Goal: Ask a question

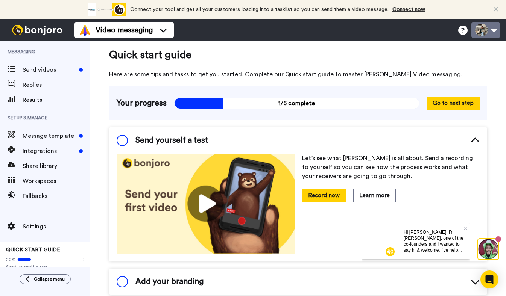
click at [493, 29] on button at bounding box center [485, 30] width 29 height 17
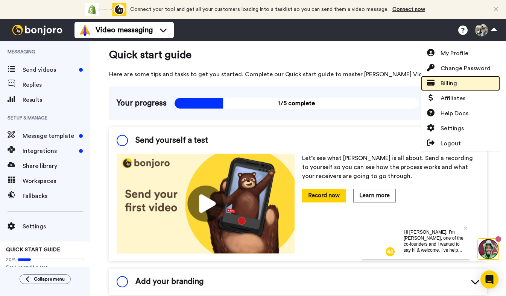
click at [458, 87] on link "Billing" at bounding box center [460, 83] width 79 height 15
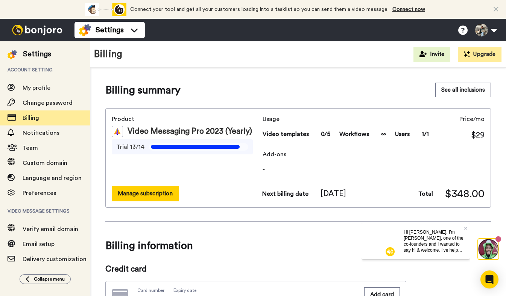
click at [152, 194] on button "Manage subscription" at bounding box center [145, 194] width 67 height 15
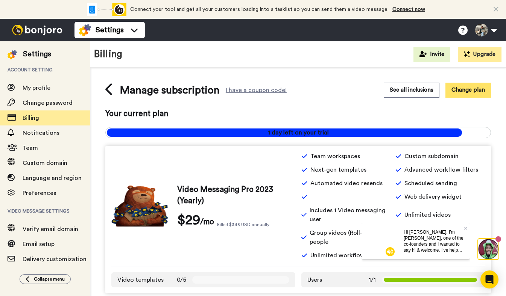
click at [469, 90] on button "Change plan" at bounding box center [468, 90] width 46 height 15
click at [109, 89] on icon at bounding box center [109, 89] width 8 height 13
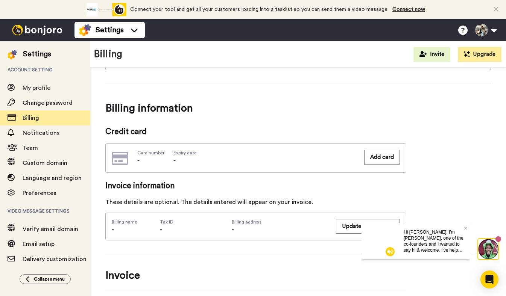
scroll to position [178, 0]
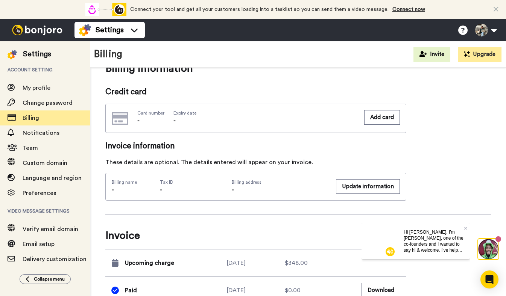
click at [441, 248] on span "Hi [PERSON_NAME], I'm [PERSON_NAME], one of the co-founders and I wanted to say…" at bounding box center [434, 261] width 60 height 65
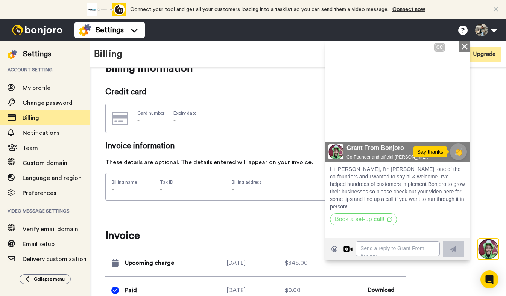
click at [443, 130] on img at bounding box center [444, 130] width 8 height 8
click at [463, 44] on icon at bounding box center [464, 46] width 6 height 6
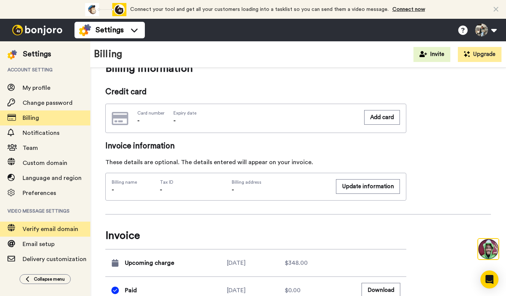
scroll to position [52, 0]
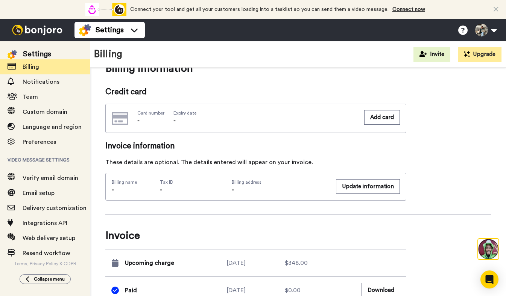
click at [489, 246] on img at bounding box center [488, 249] width 20 height 20
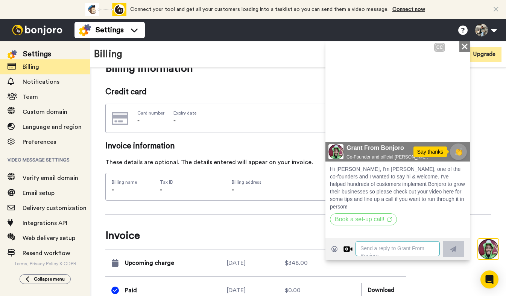
click at [379, 247] on textarea at bounding box center [397, 248] width 84 height 15
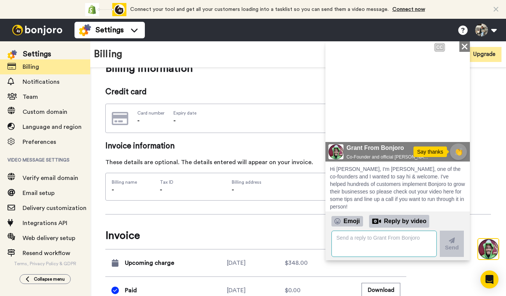
click at [353, 234] on textarea at bounding box center [383, 244] width 105 height 26
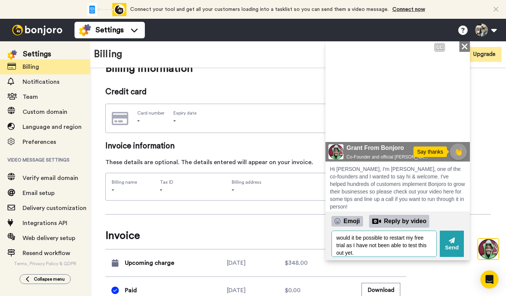
scroll to position [7, 0]
type textarea "would it be possible to restart my free trial as I have not been able to test t…"
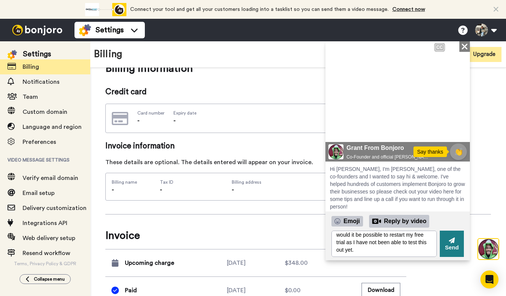
click at [450, 251] on button "Send" at bounding box center [452, 244] width 24 height 26
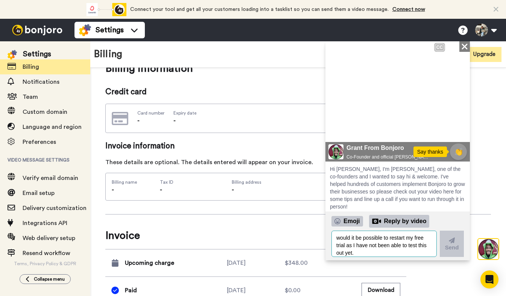
scroll to position [50, 0]
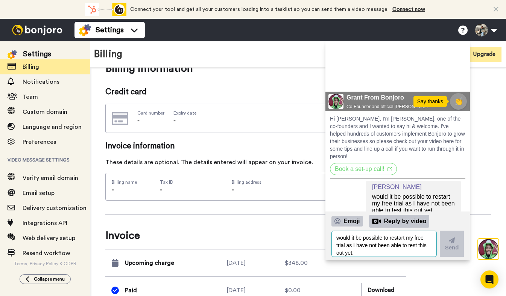
click at [342, 246] on textarea "would it be possible to restart my free trial as I have not been able to test t…" at bounding box center [383, 244] width 105 height 26
